Goal: Task Accomplishment & Management: Manage account settings

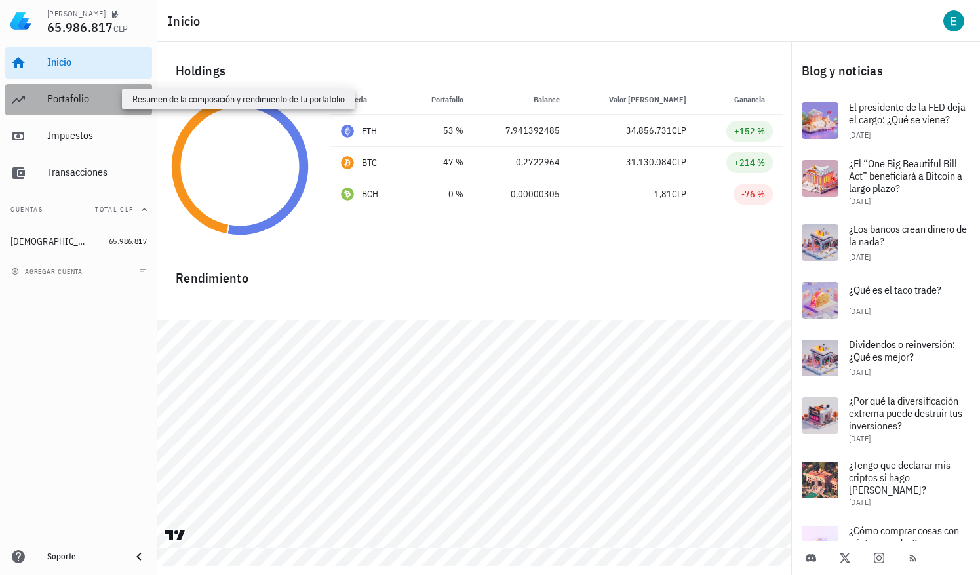
click at [93, 102] on div "Portafolio" at bounding box center [97, 98] width 100 height 12
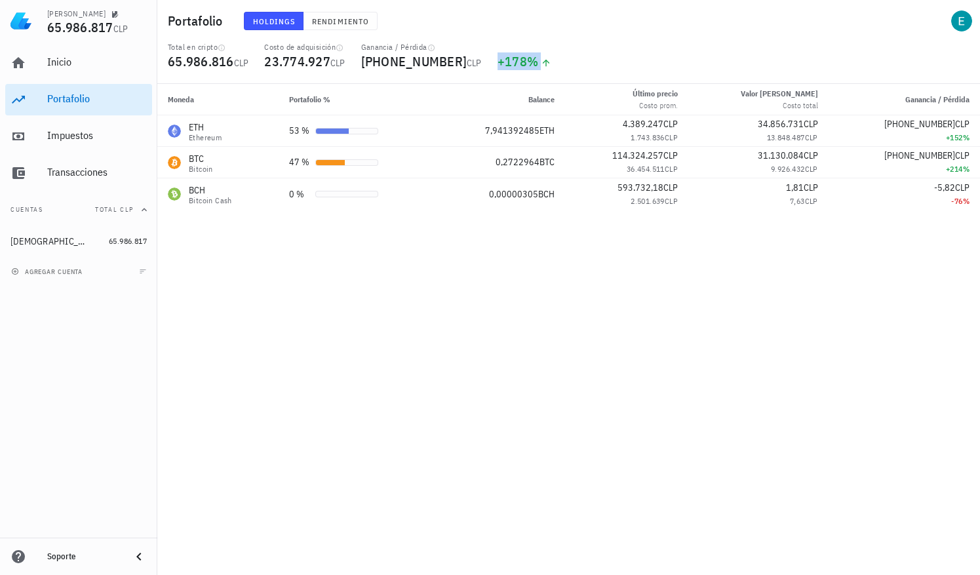
drag, startPoint x: 685, startPoint y: 45, endPoint x: 720, endPoint y: 215, distance: 173.5
click at [720, 215] on div "Portafolio Holdings Rendimiento Total en cripto 65.986.816 CLP Costo de adquisi…" at bounding box center [490, 287] width 980 height 575
click at [720, 215] on div "Moneda Portafolio % Balance Último precio Costo prom. Valor [PERSON_NAME] Costo…" at bounding box center [568, 329] width 823 height 491
click at [100, 147] on div "Impuestos" at bounding box center [97, 136] width 100 height 30
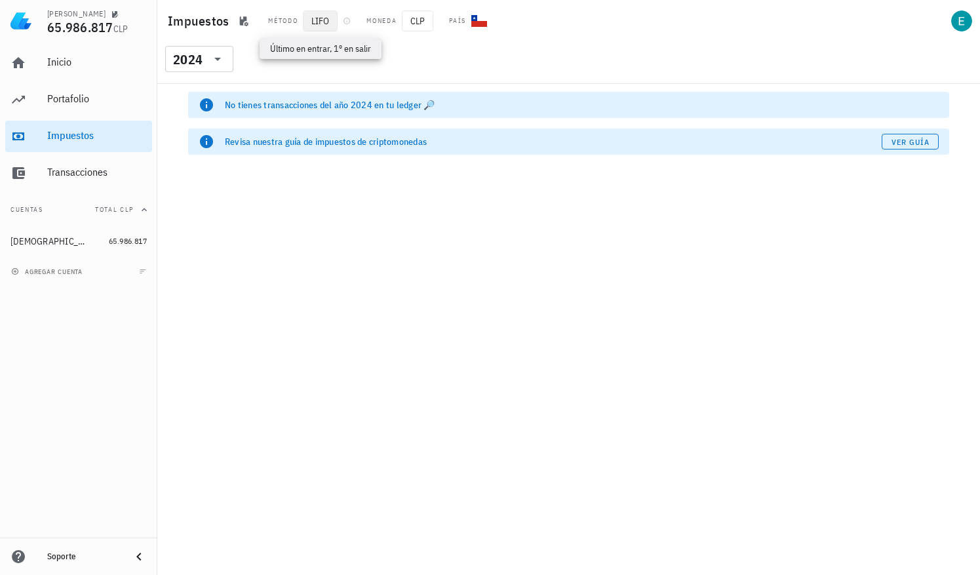
click at [315, 14] on span "LIFO" at bounding box center [320, 20] width 35 height 21
click at [240, 16] on icon "button" at bounding box center [243, 21] width 10 height 10
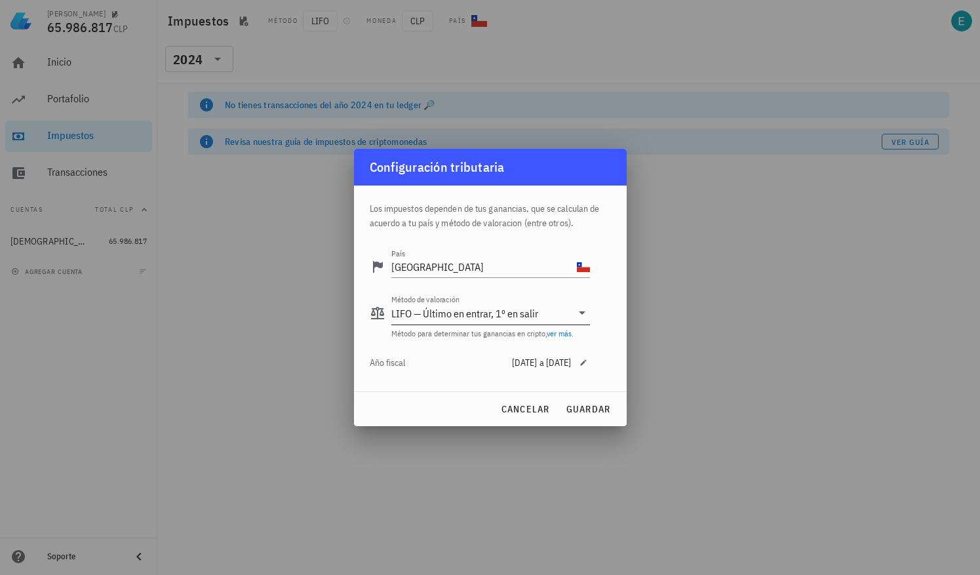
click at [481, 311] on div "LIFO — Último en entrar, 1º en salir" at bounding box center [464, 313] width 147 height 13
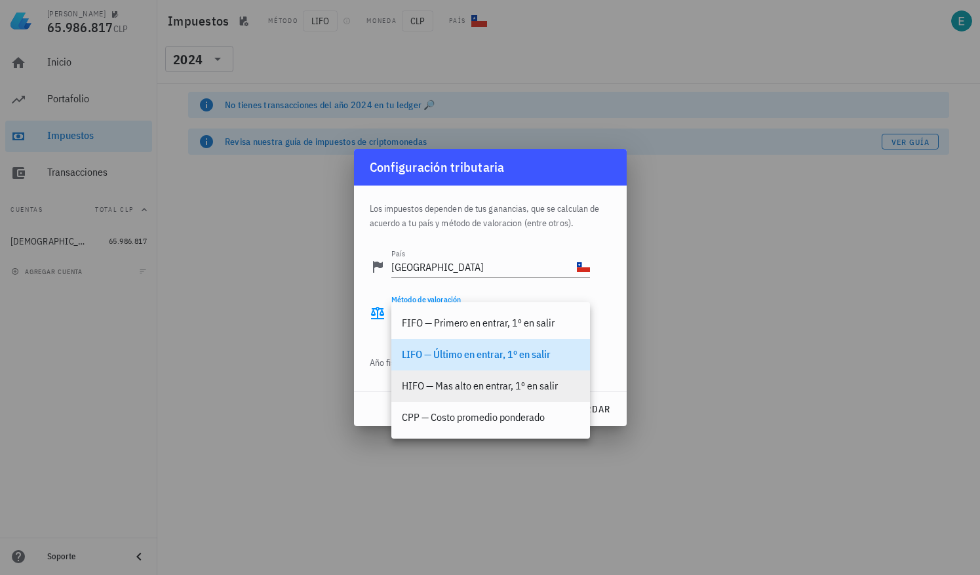
click at [487, 378] on div "HIFO — Mas alto en entrar, 1º en salir" at bounding box center [491, 386] width 178 height 28
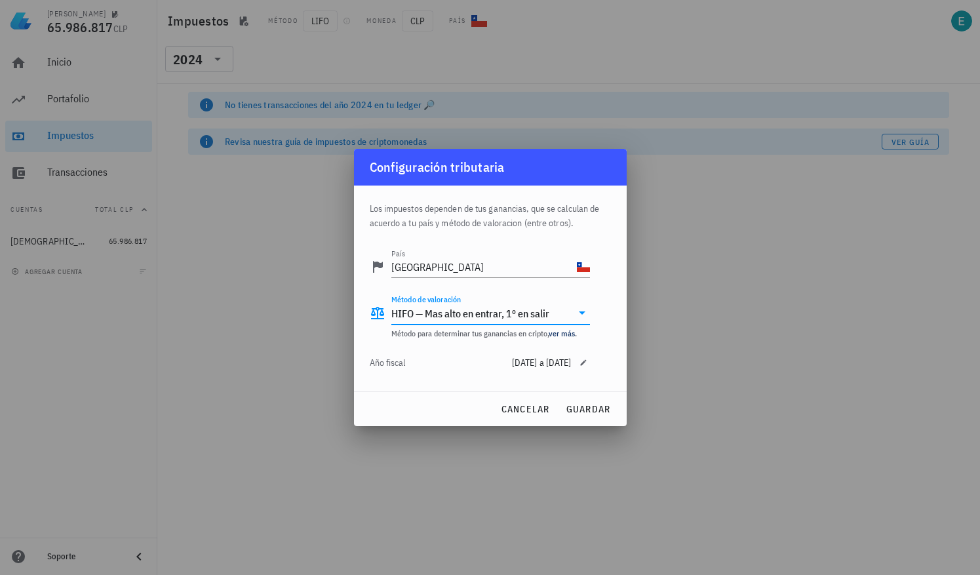
click at [519, 309] on div "HIFO — Mas alto en entrar, 1º en salir" at bounding box center [470, 313] width 158 height 13
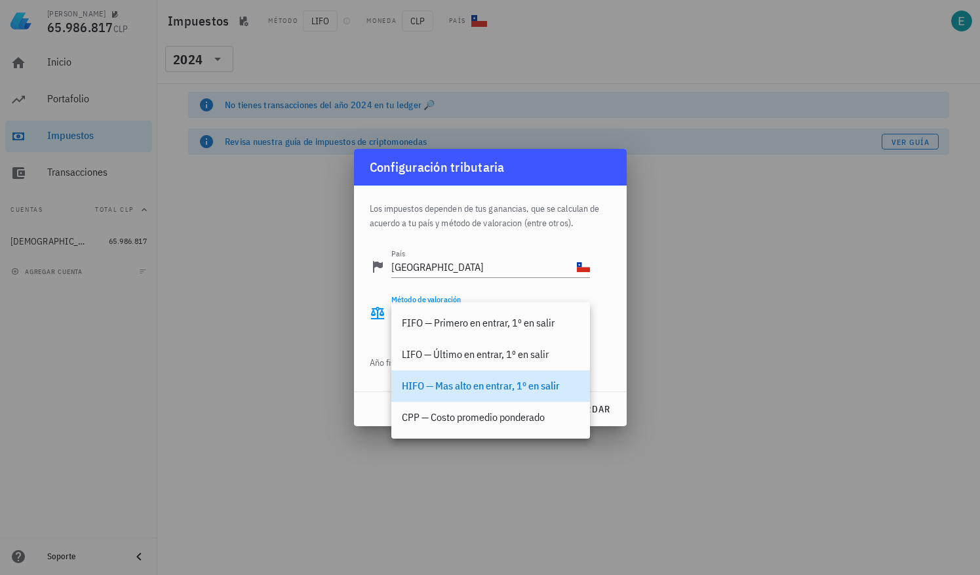
click at [412, 382] on div "HIFO — Mas alto en entrar, 1º en salir" at bounding box center [491, 386] width 178 height 12
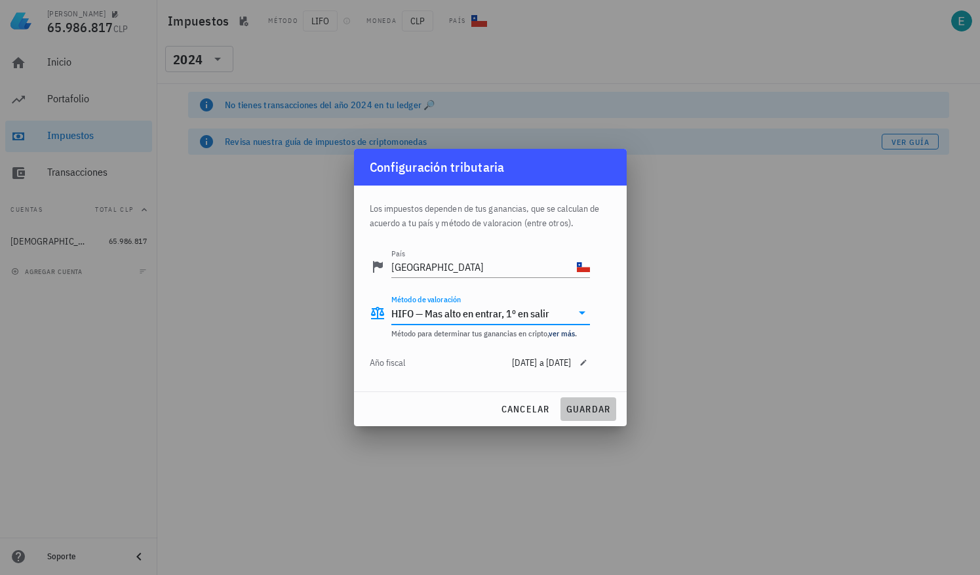
click at [603, 409] on span "guardar" at bounding box center [588, 409] width 45 height 12
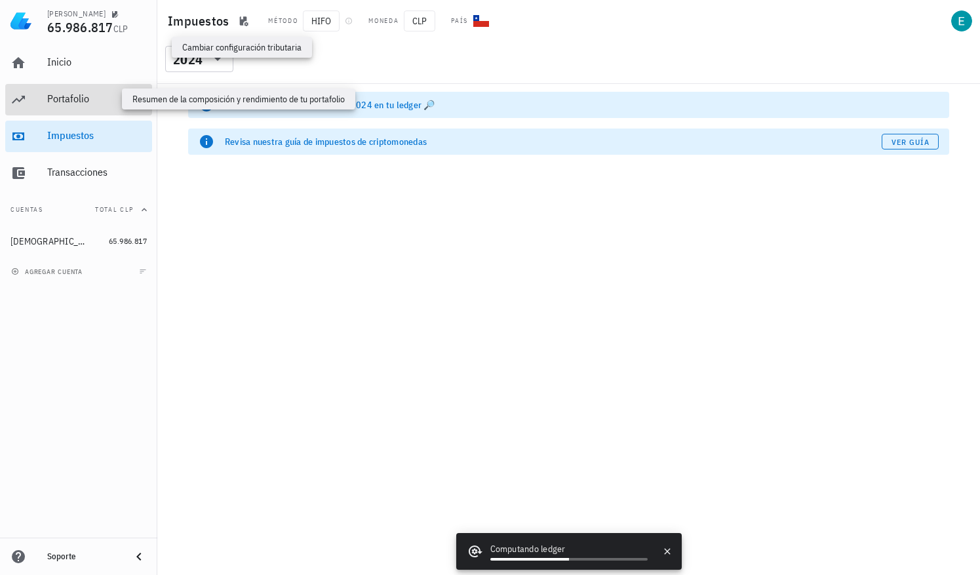
click at [64, 92] on div "Portafolio" at bounding box center [97, 98] width 100 height 12
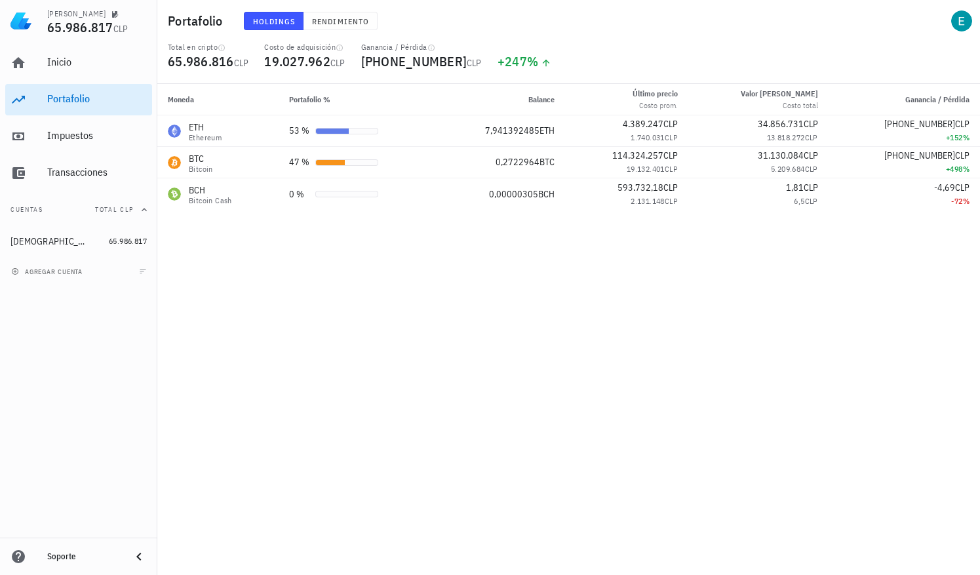
drag, startPoint x: 581, startPoint y: 251, endPoint x: 590, endPoint y: 58, distance: 193.6
click at [590, 58] on div "Portafolio Holdings Rendimiento Total en cripto 65.986.816 CLP Costo de adquisi…" at bounding box center [490, 287] width 980 height 575
click at [590, 58] on div "Total en cripto 65.986.816 CLP Costo de adquisición 19.027.962 CLP Ganancia / P…" at bounding box center [569, 63] width 818 height 42
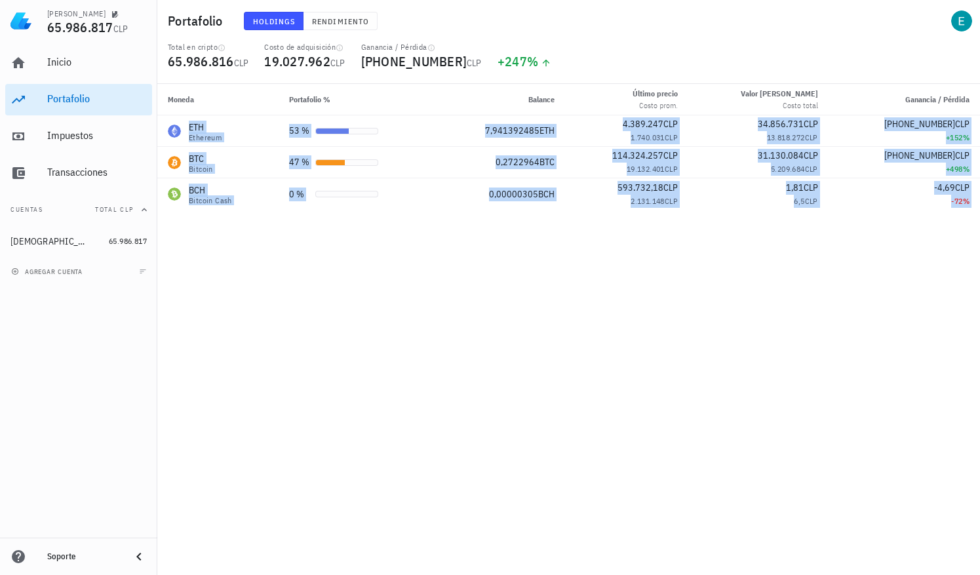
drag, startPoint x: 590, startPoint y: 58, endPoint x: 588, endPoint y: 229, distance: 171.2
click at [588, 229] on div "Portafolio Holdings Rendimiento Total en cripto 65.986.816 CLP Costo de adquisi…" at bounding box center [490, 287] width 980 height 575
click at [588, 229] on div "Moneda Portafolio % Balance Último precio Costo prom. Valor [PERSON_NAME] Costo…" at bounding box center [568, 329] width 823 height 491
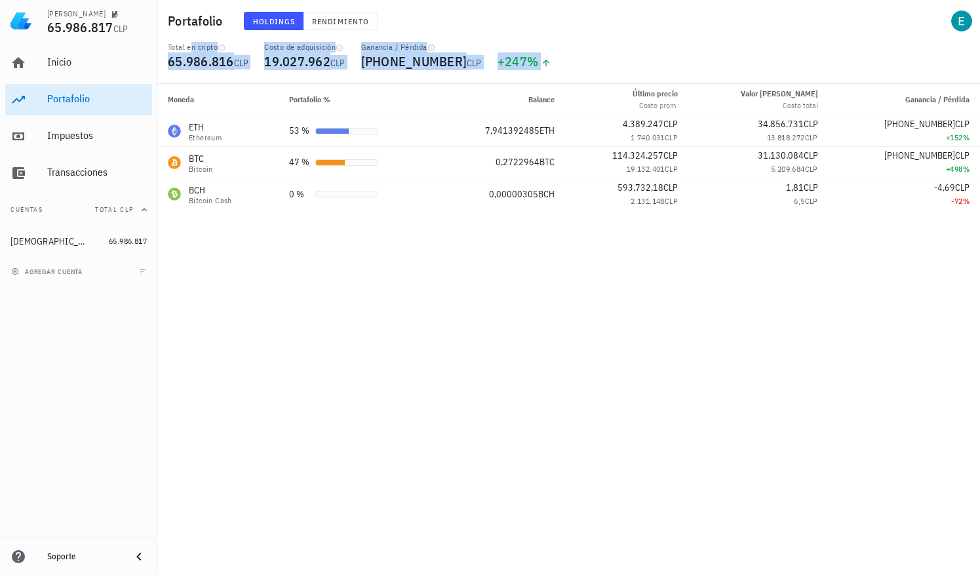
drag, startPoint x: 588, startPoint y: 229, endPoint x: 552, endPoint y: 30, distance: 201.8
click at [552, 30] on div "Portafolio Holdings Rendimiento Total en cripto 65.986.816 CLP Costo de adquisi…" at bounding box center [490, 287] width 980 height 575
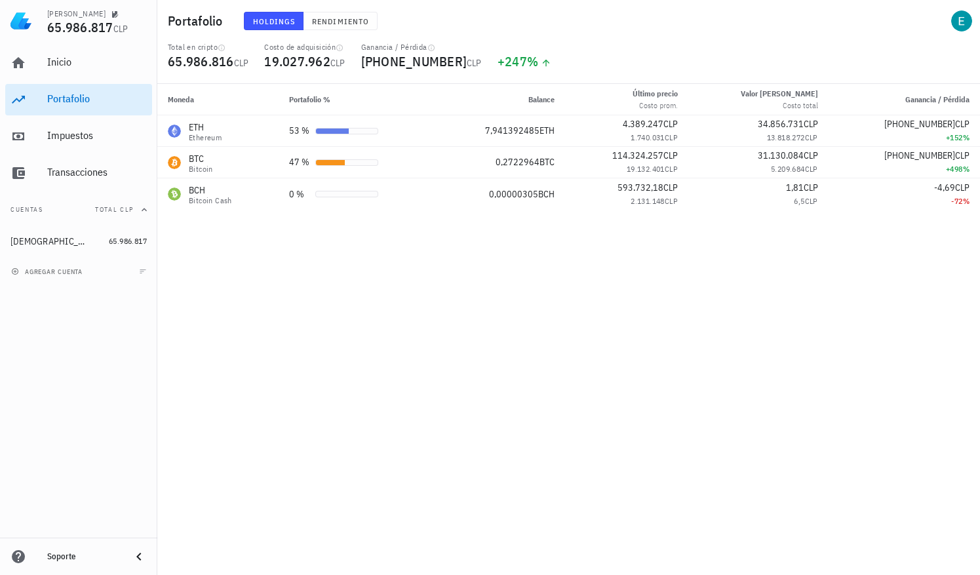
click at [552, 30] on div "Holdings Rendimiento" at bounding box center [453, 21] width 434 height 34
click at [592, 244] on div "Moneda Portafolio % Balance Último precio Costo prom. Valor [PERSON_NAME] Costo…" at bounding box center [568, 329] width 823 height 491
drag, startPoint x: 592, startPoint y: 247, endPoint x: 618, endPoint y: 268, distance: 34.5
click at [618, 268] on div "Moneda Portafolio % Balance Último precio Costo prom. Valor [PERSON_NAME] Costo…" at bounding box center [568, 329] width 823 height 491
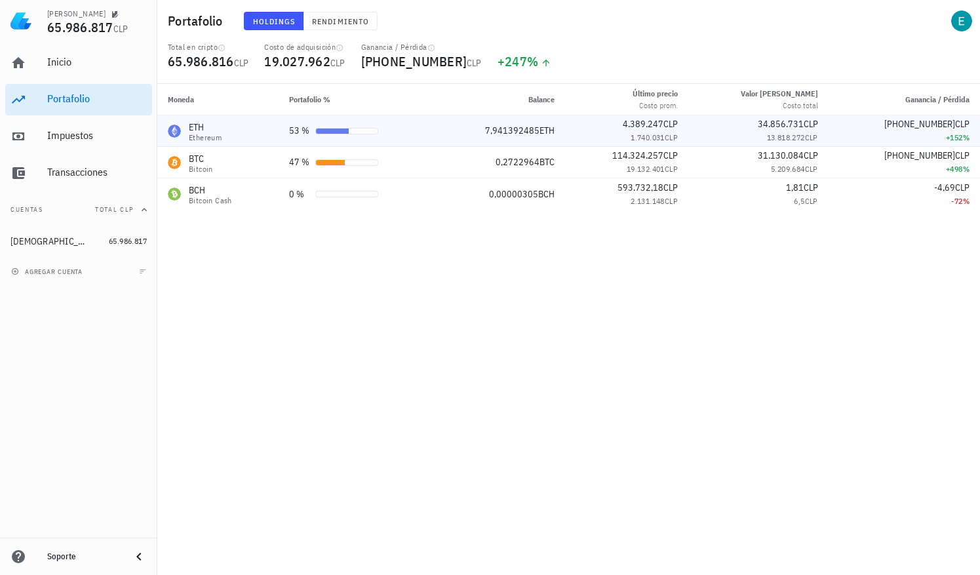
click at [260, 125] on div "ETH Ethereum" at bounding box center [218, 131] width 100 height 21
click at [327, 14] on button "Rendimiento" at bounding box center [341, 21] width 74 height 18
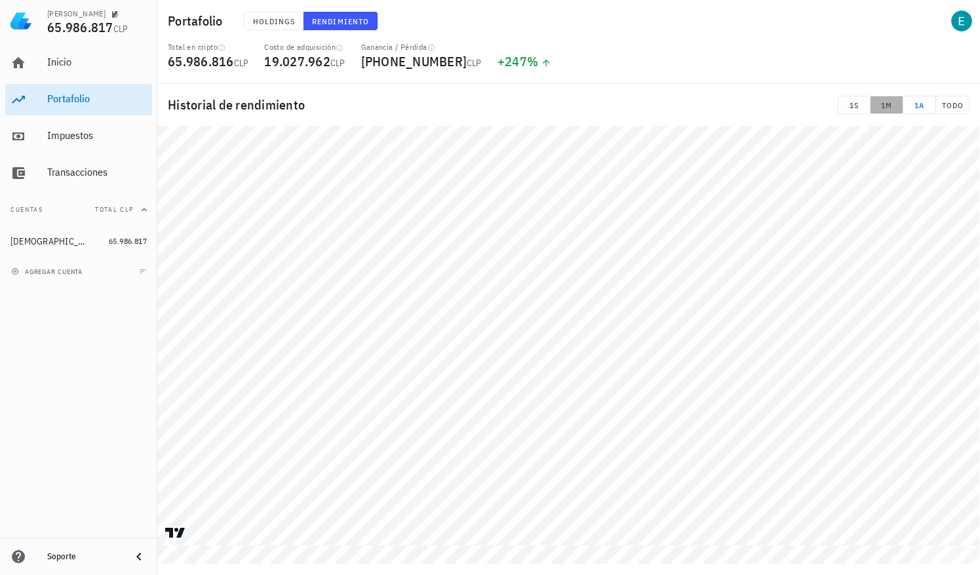
click at [882, 103] on span "1M" at bounding box center [887, 105] width 22 height 10
click at [851, 101] on span "1S" at bounding box center [854, 105] width 21 height 10
click at [880, 104] on span "1M" at bounding box center [887, 105] width 22 height 10
click at [980, 280] on div at bounding box center [568, 345] width 823 height 439
click at [322, 64] on span "19.027.962" at bounding box center [297, 61] width 66 height 18
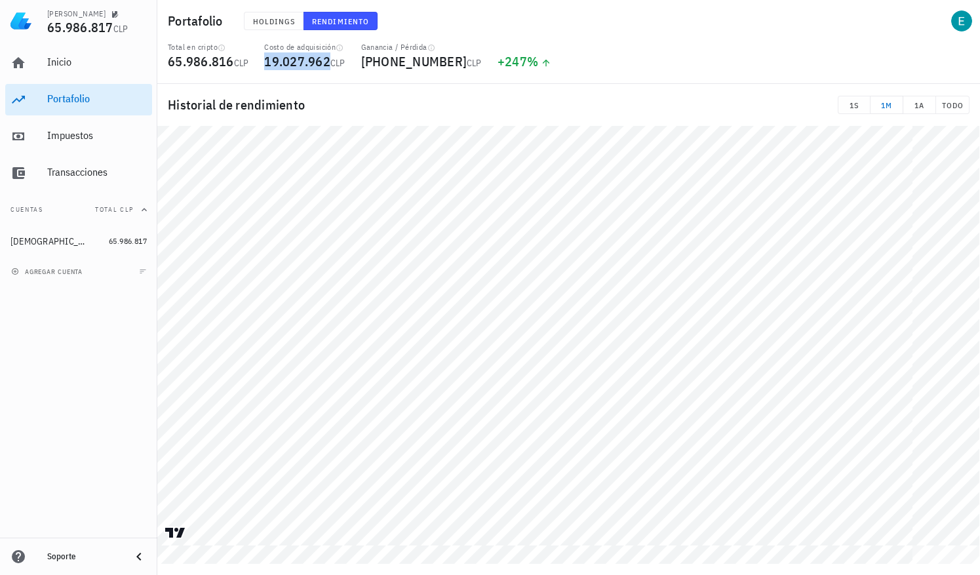
click at [322, 64] on span "19.027.962" at bounding box center [297, 61] width 66 height 18
click at [278, 26] on span "Holdings" at bounding box center [273, 21] width 43 height 10
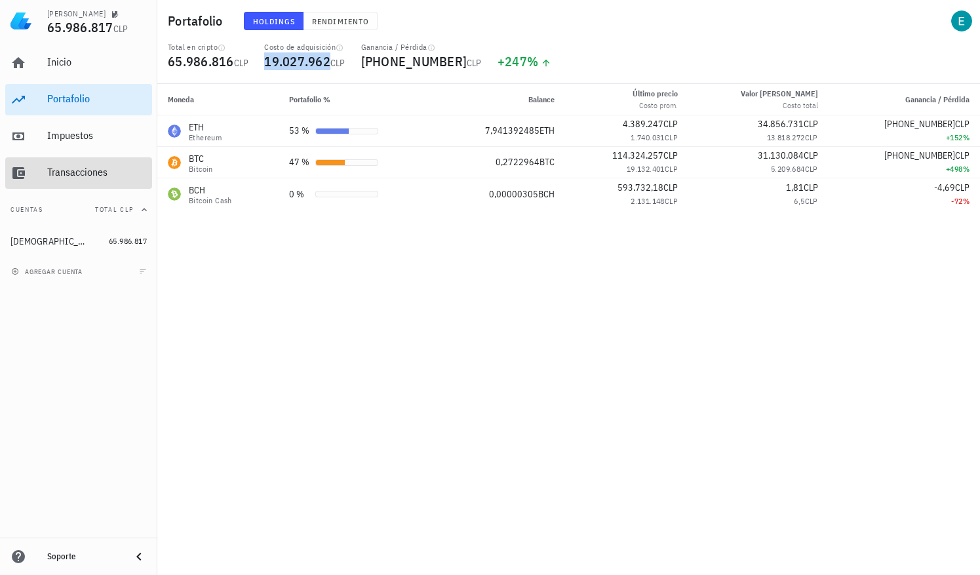
click at [115, 163] on div "Transacciones" at bounding box center [97, 173] width 100 height 30
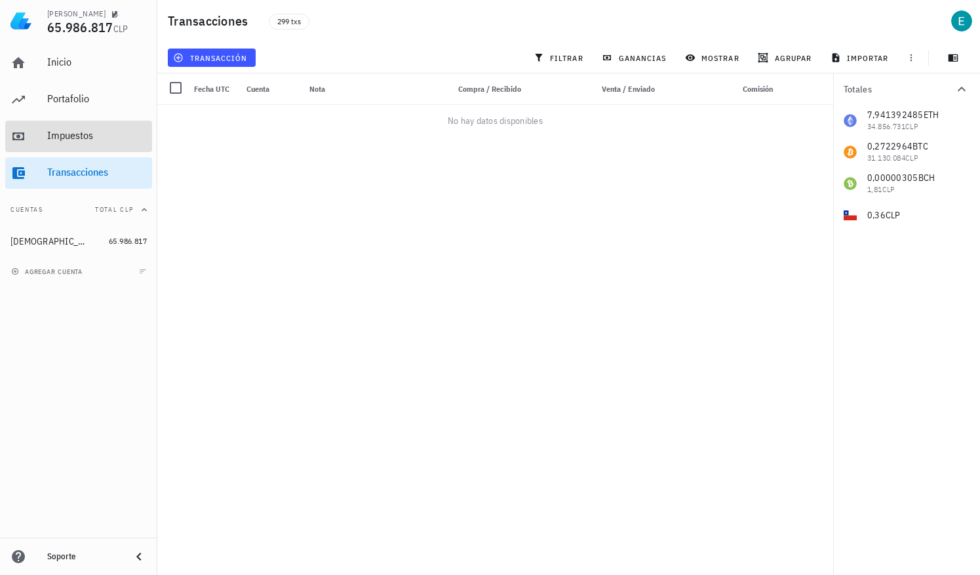
click at [105, 121] on div "Impuestos" at bounding box center [97, 136] width 100 height 30
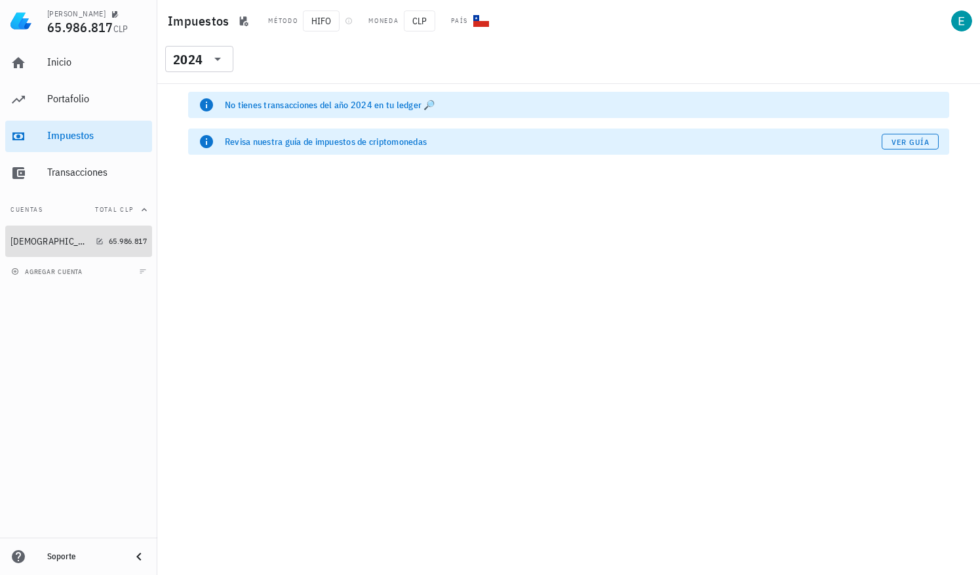
click at [110, 232] on link "Buda 65.986.817" at bounding box center [78, 241] width 147 height 31
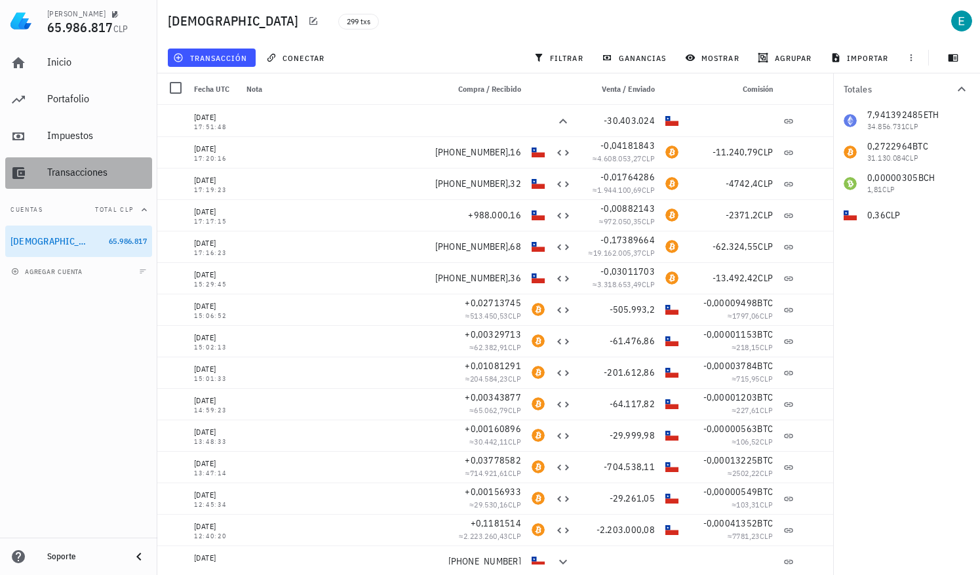
click at [65, 165] on div "Transacciones" at bounding box center [97, 173] width 100 height 30
